Goal: Check status: Check status

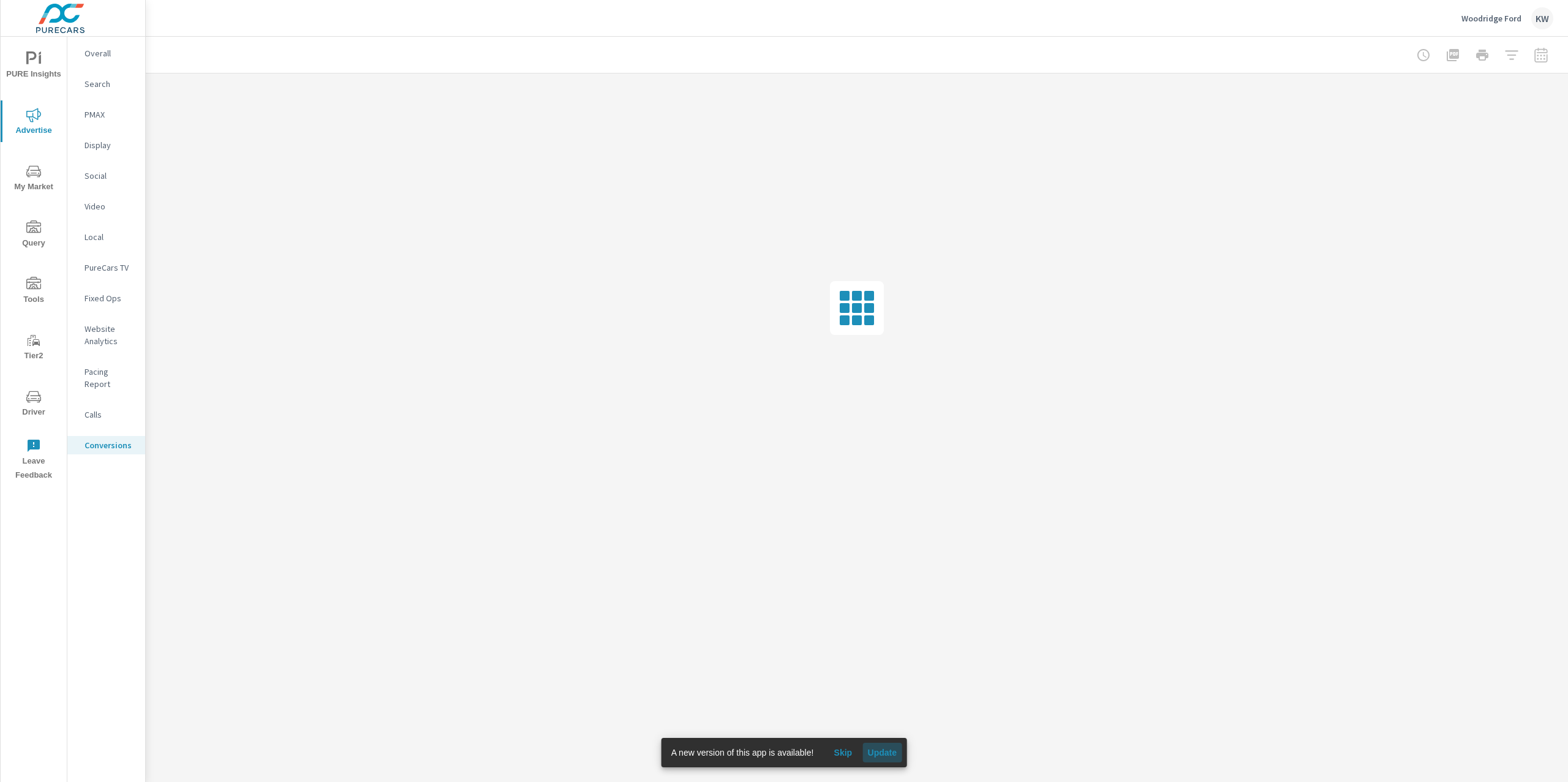
click at [888, 753] on span "Update" at bounding box center [882, 752] width 29 height 11
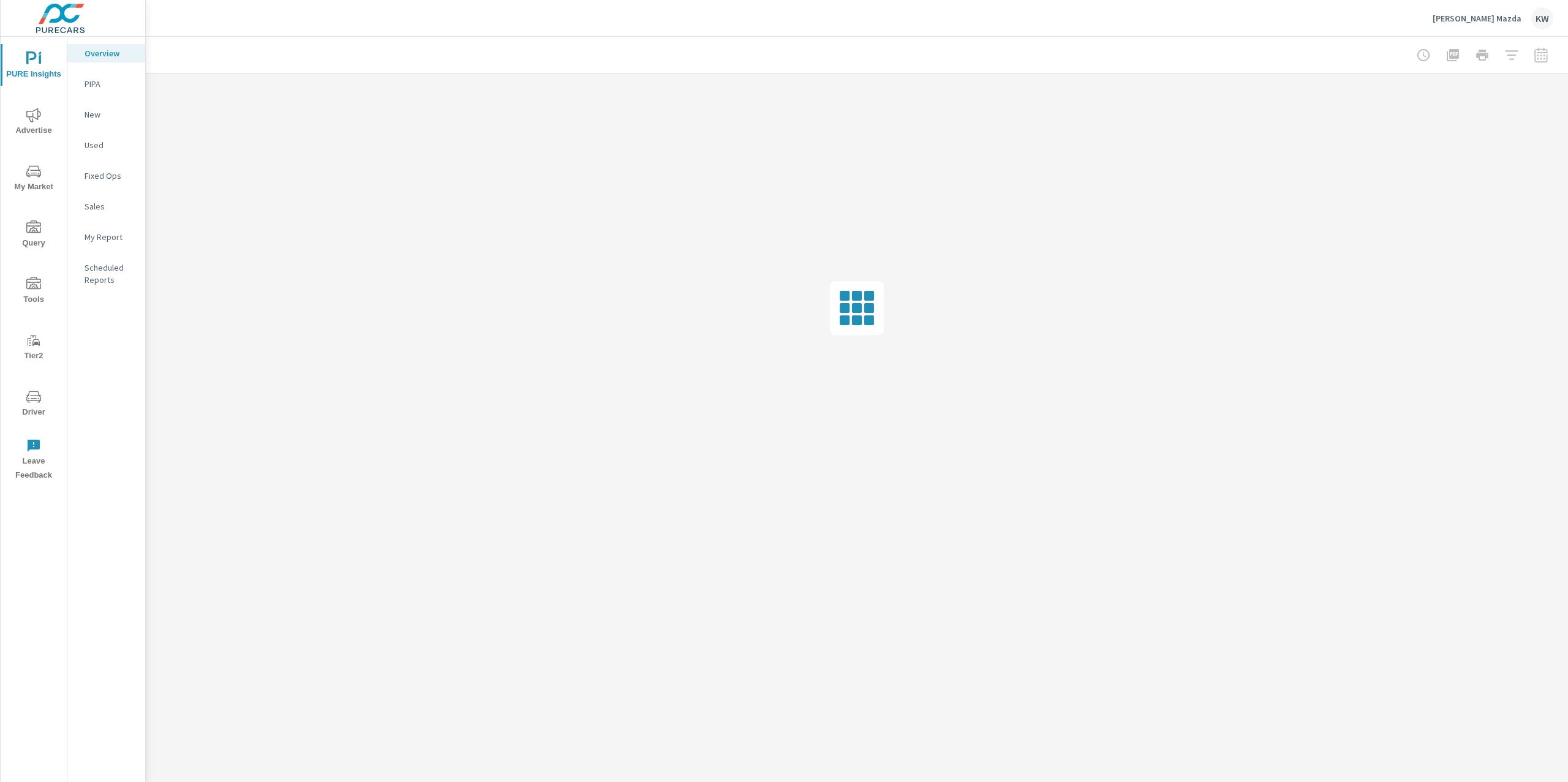
click at [29, 120] on icon "nav menu" at bounding box center [34, 115] width 15 height 15
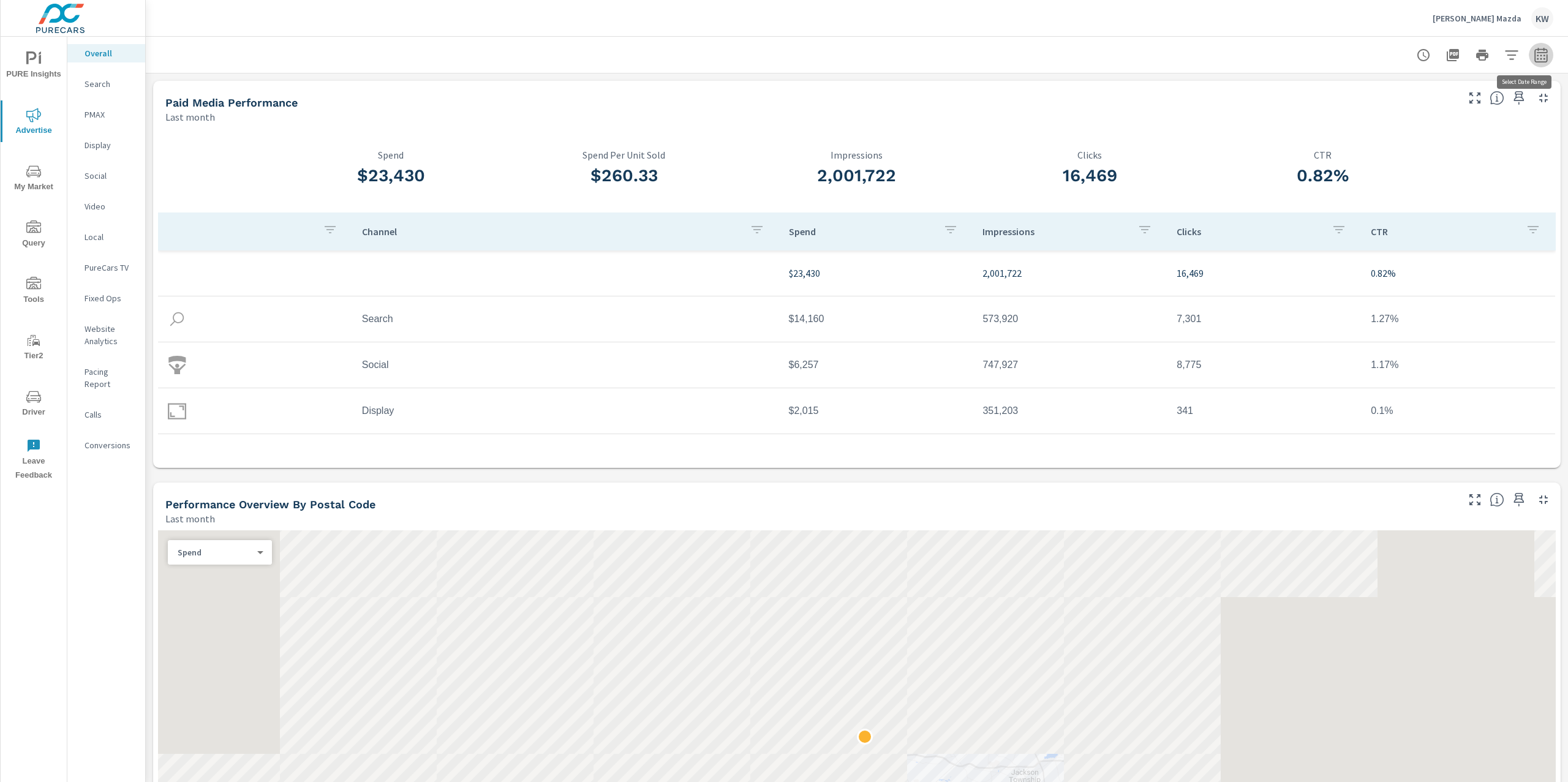
click at [1534, 59] on icon "button" at bounding box center [1542, 55] width 15 height 15
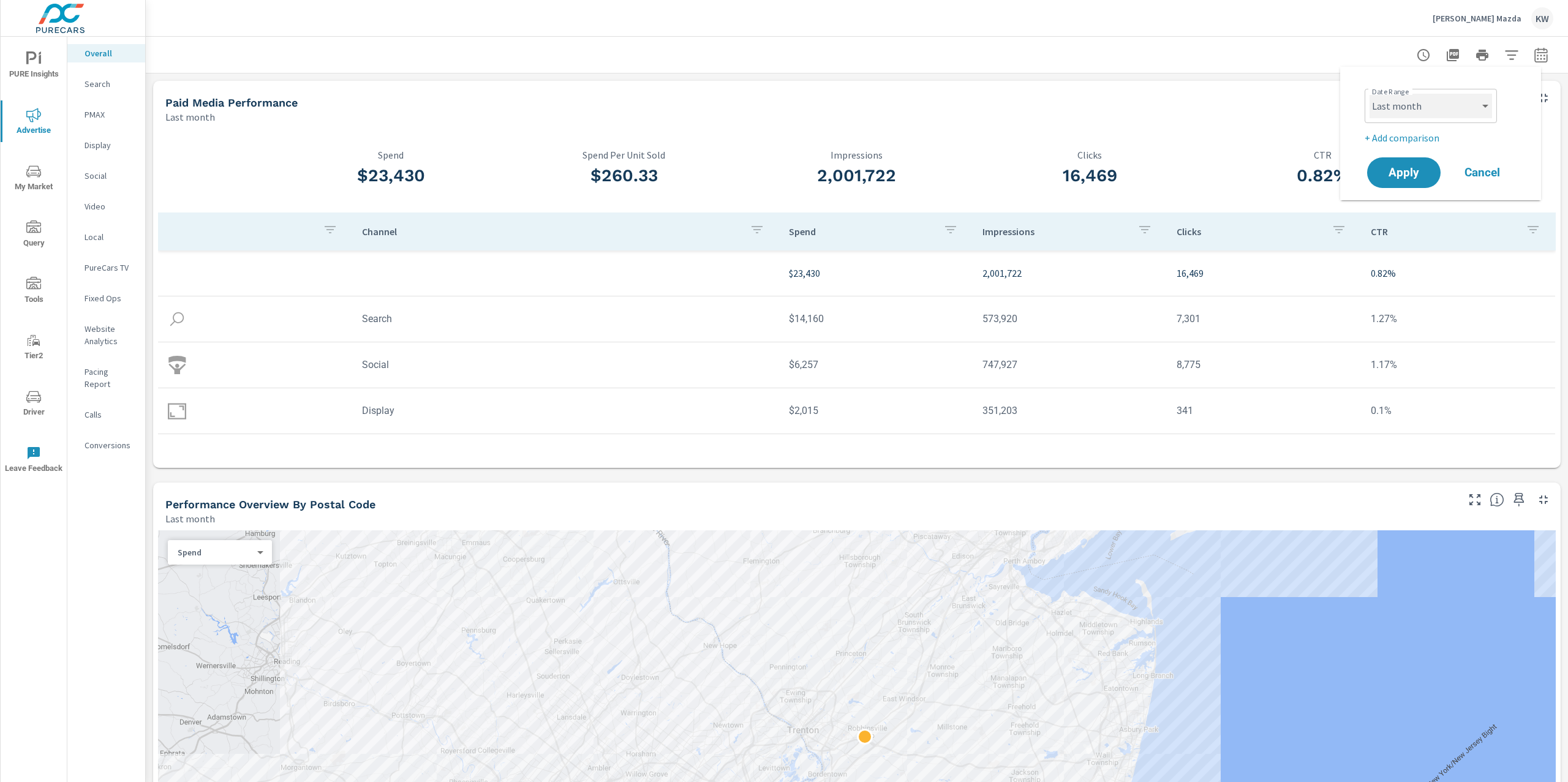
click at [1463, 103] on select "Custom [DATE] Last week Last 7 days Last 14 days Last 30 days Last 45 days Last…" at bounding box center [1431, 105] width 123 height 25
click at [1370, 93] on select "Custom [DATE] Last week Last 7 days Last 14 days Last 30 days Last 45 days Last…" at bounding box center [1431, 105] width 123 height 25
select select "Month to date"
click at [1405, 171] on span "Apply" at bounding box center [1404, 172] width 50 height 11
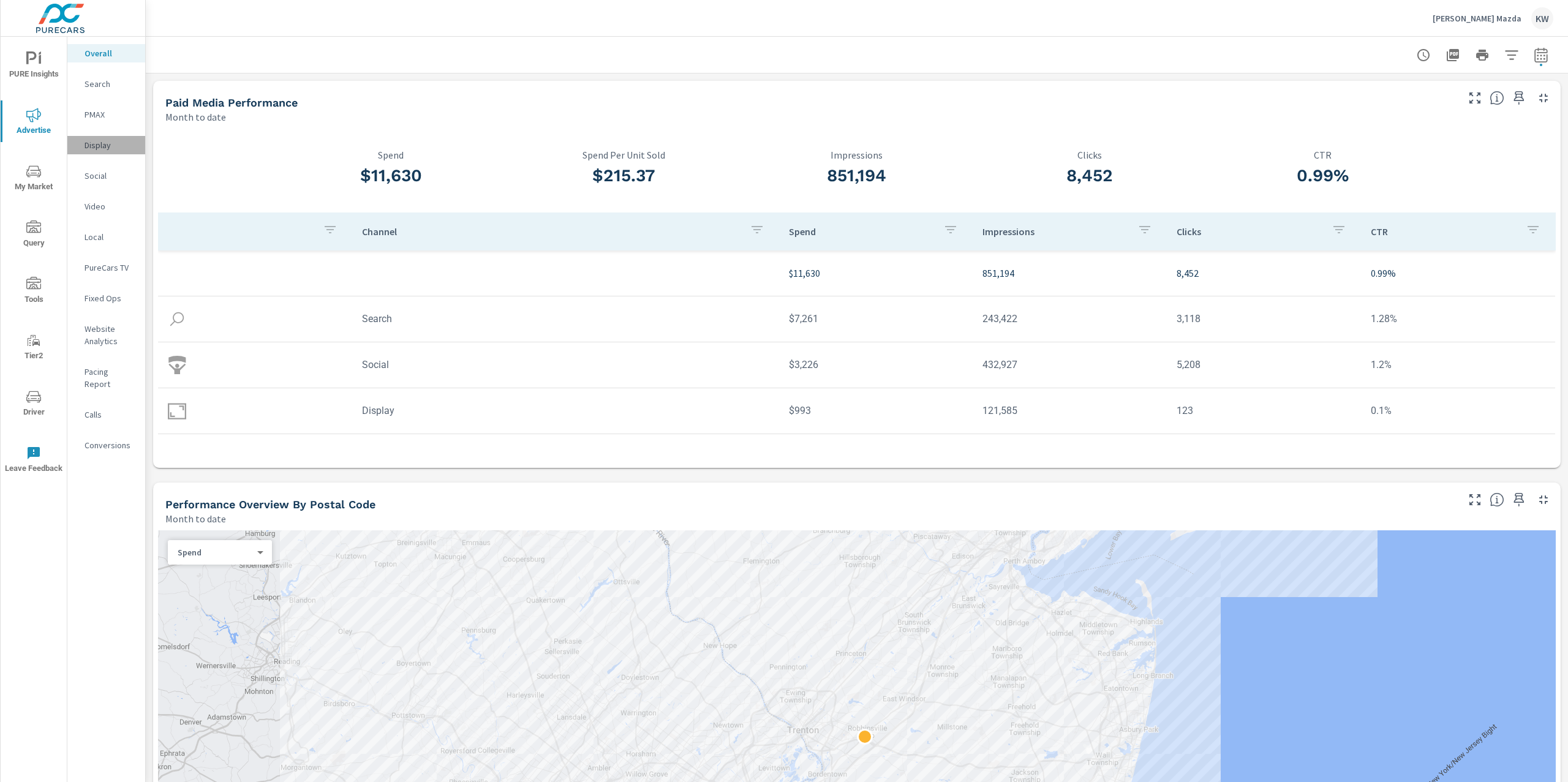
click at [114, 150] on p "Display" at bounding box center [110, 145] width 51 height 12
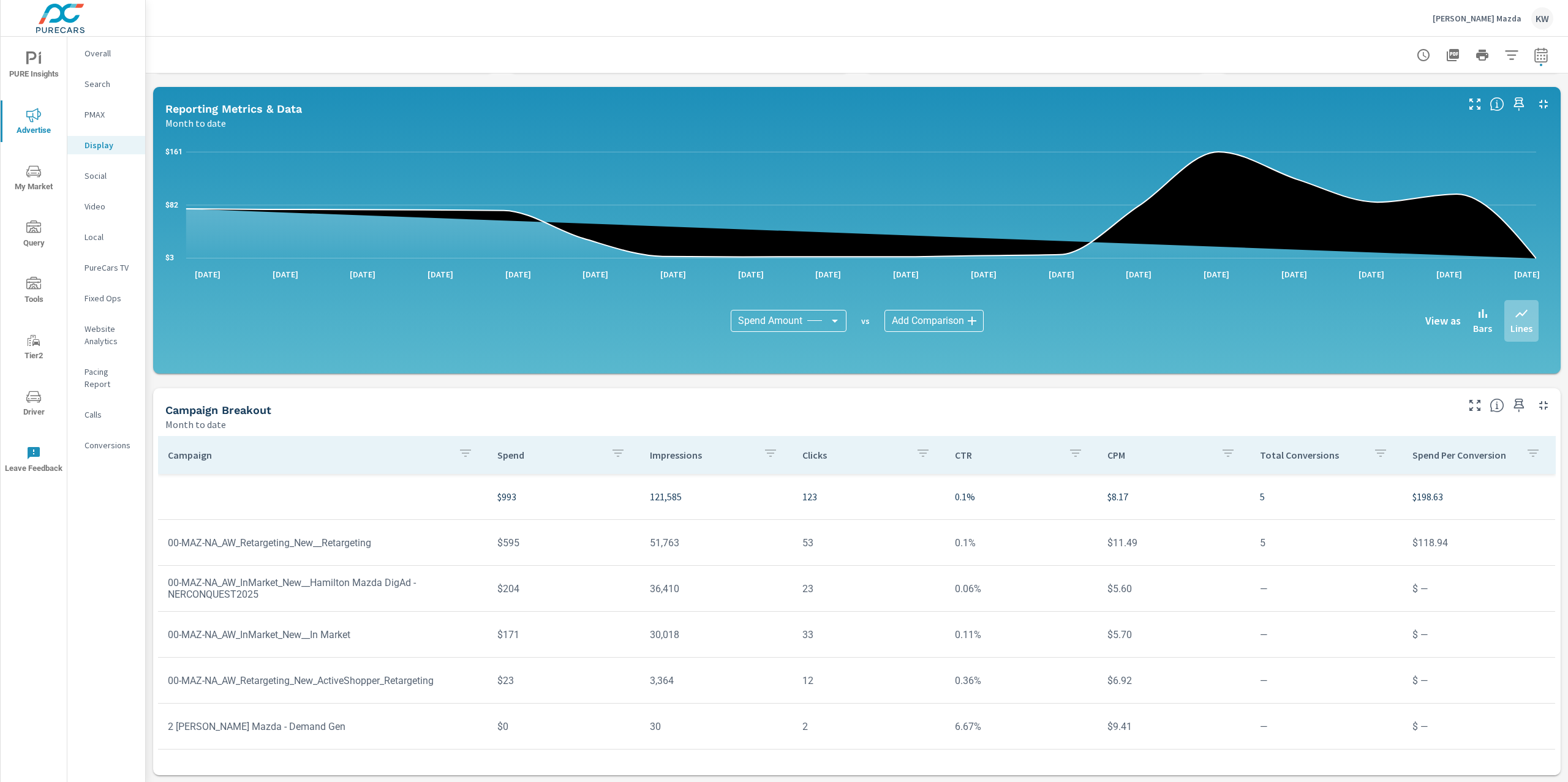
scroll to position [94, 0]
